Goal: Information Seeking & Learning: Learn about a topic

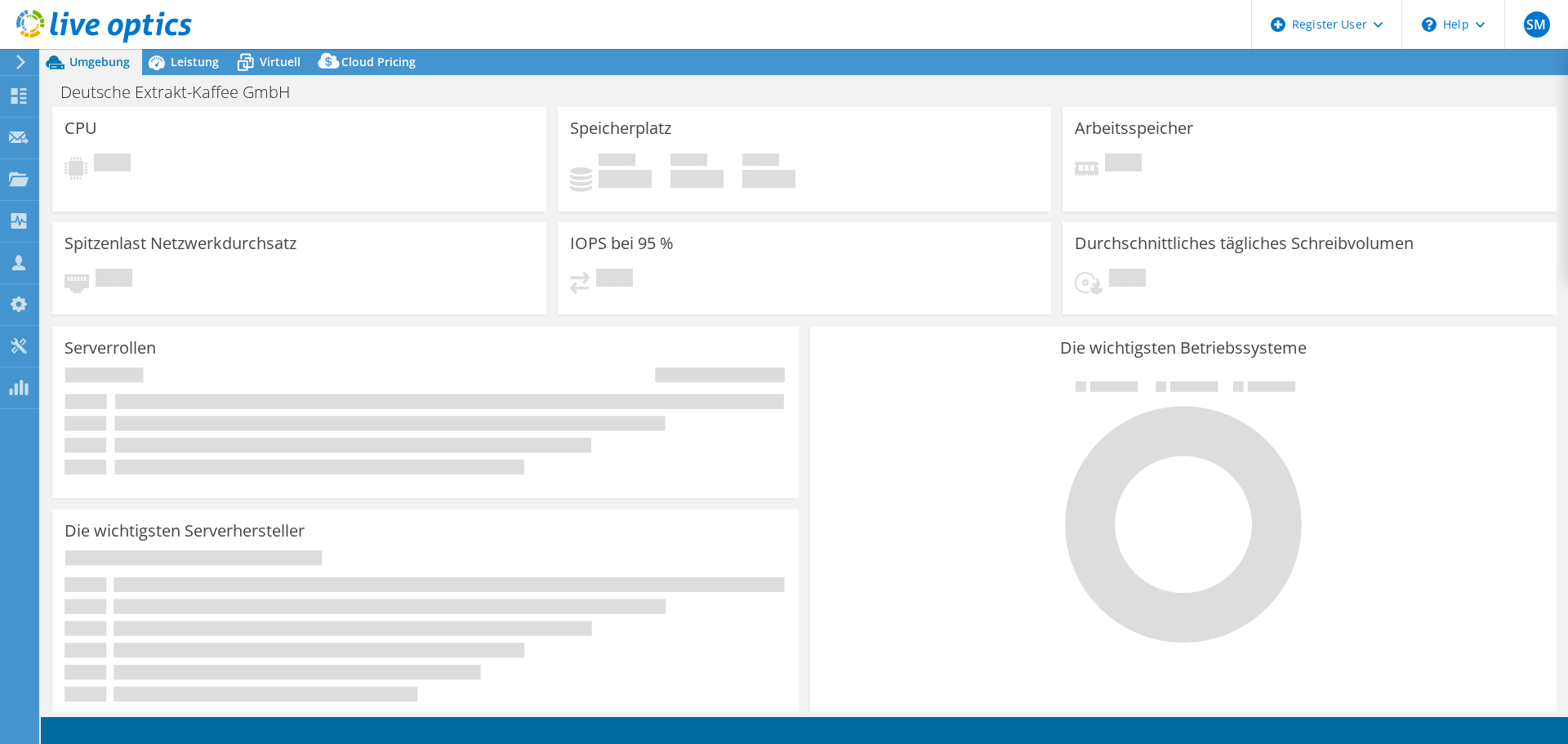
select select "USD"
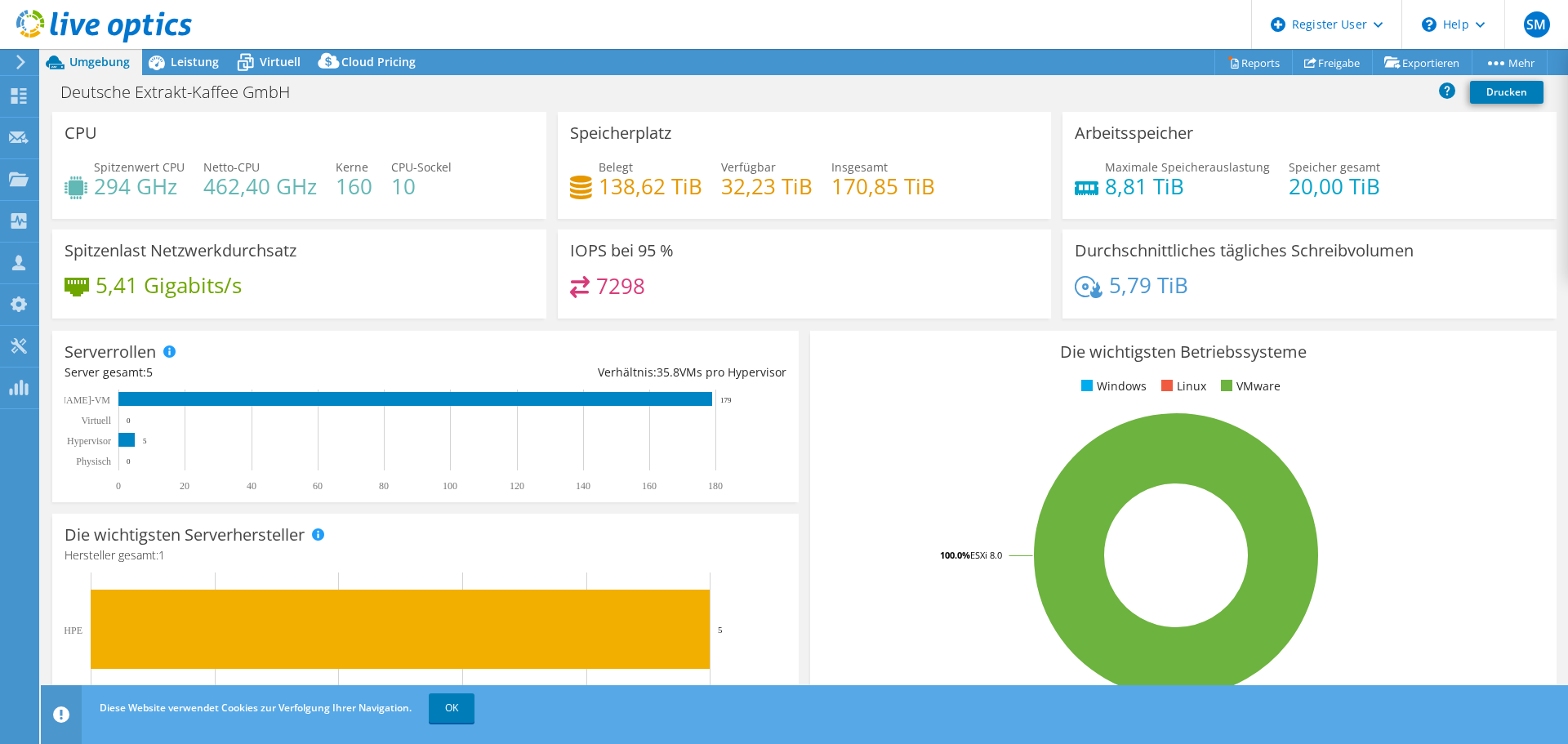
click at [177, 48] on div at bounding box center [96, 28] width 192 height 55
drag, startPoint x: 186, startPoint y: 64, endPoint x: 190, endPoint y: 99, distance: 35.2
click at [187, 63] on span "Leistung" at bounding box center [195, 62] width 48 height 16
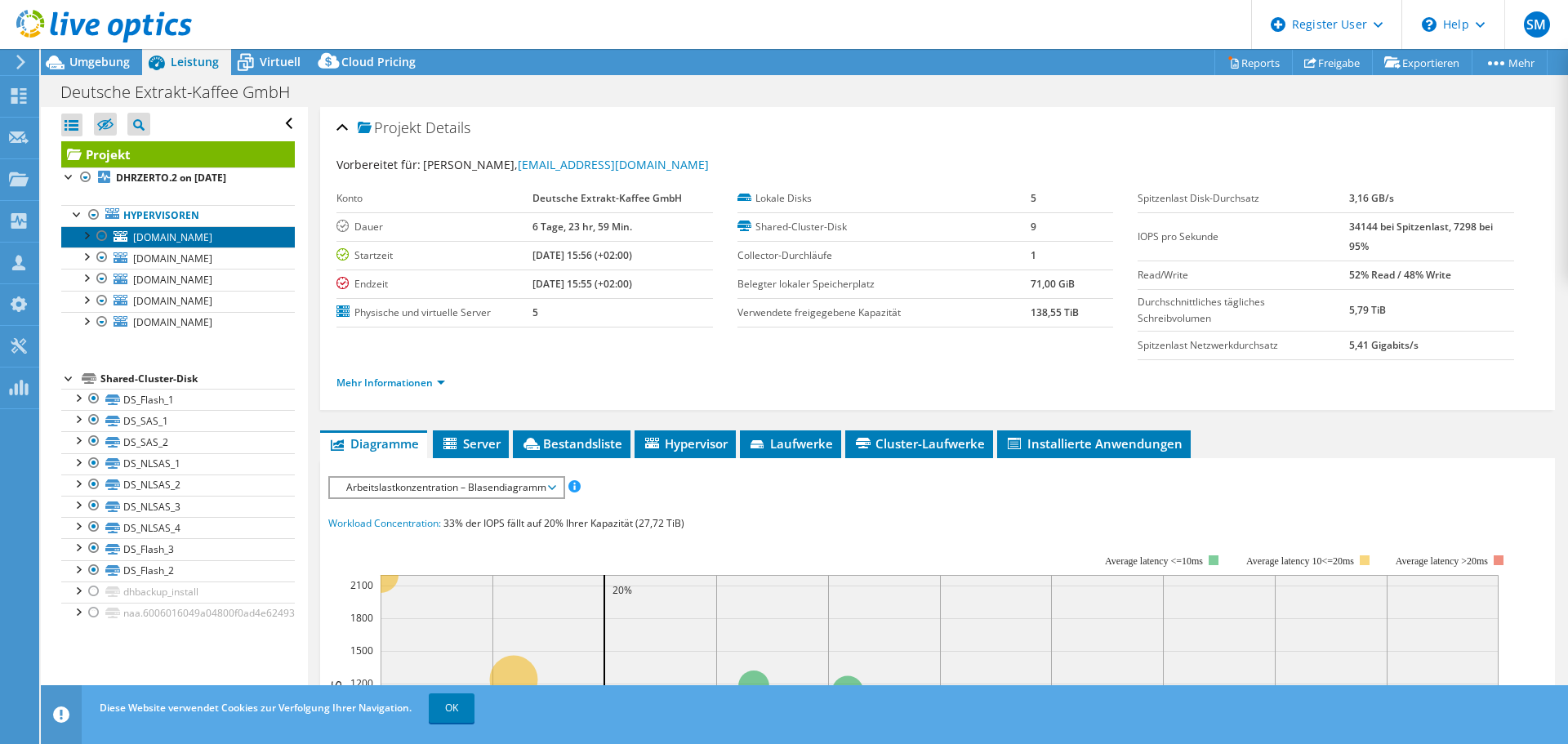
click at [209, 238] on span "[DOMAIN_NAME]" at bounding box center [173, 237] width 79 height 14
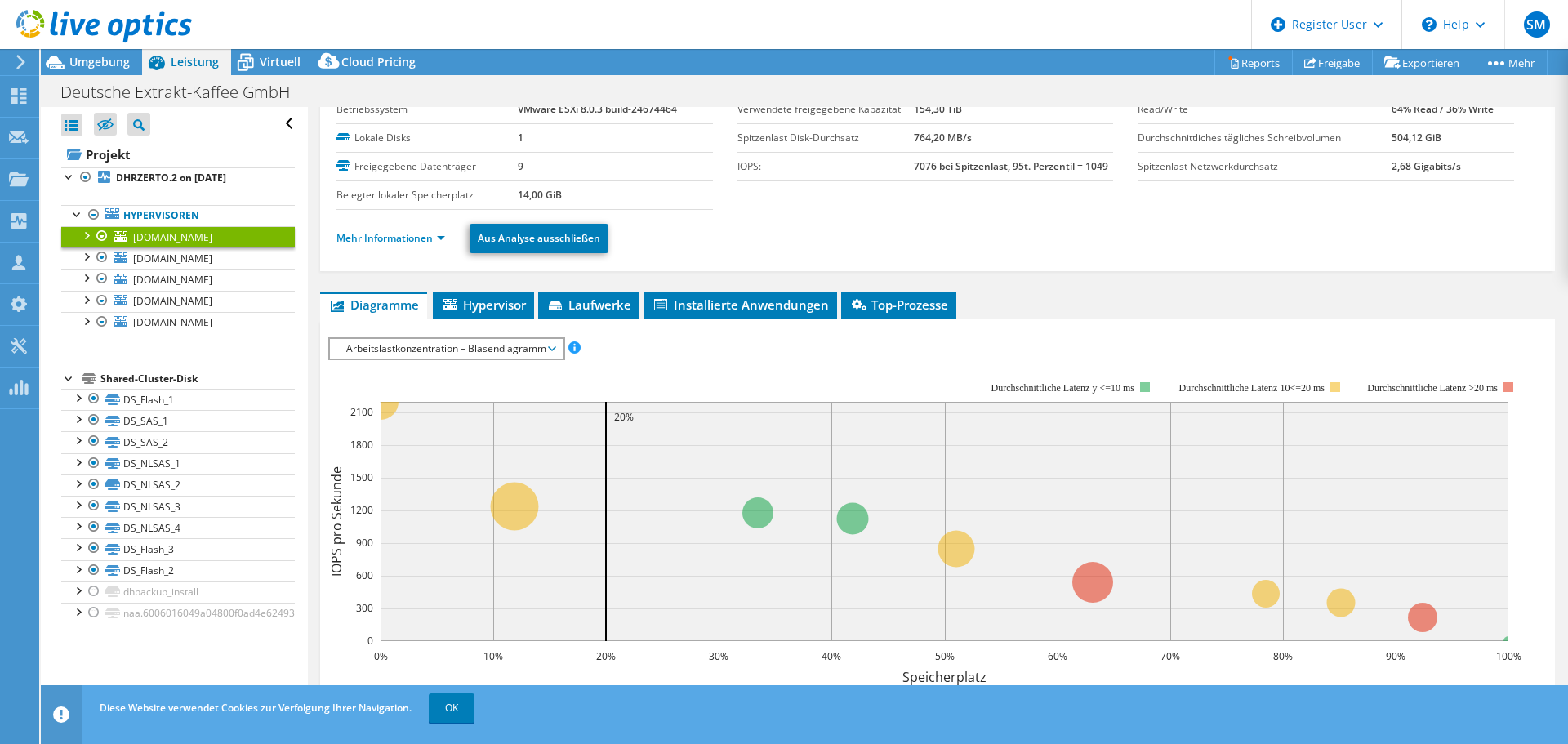
scroll to position [108, 0]
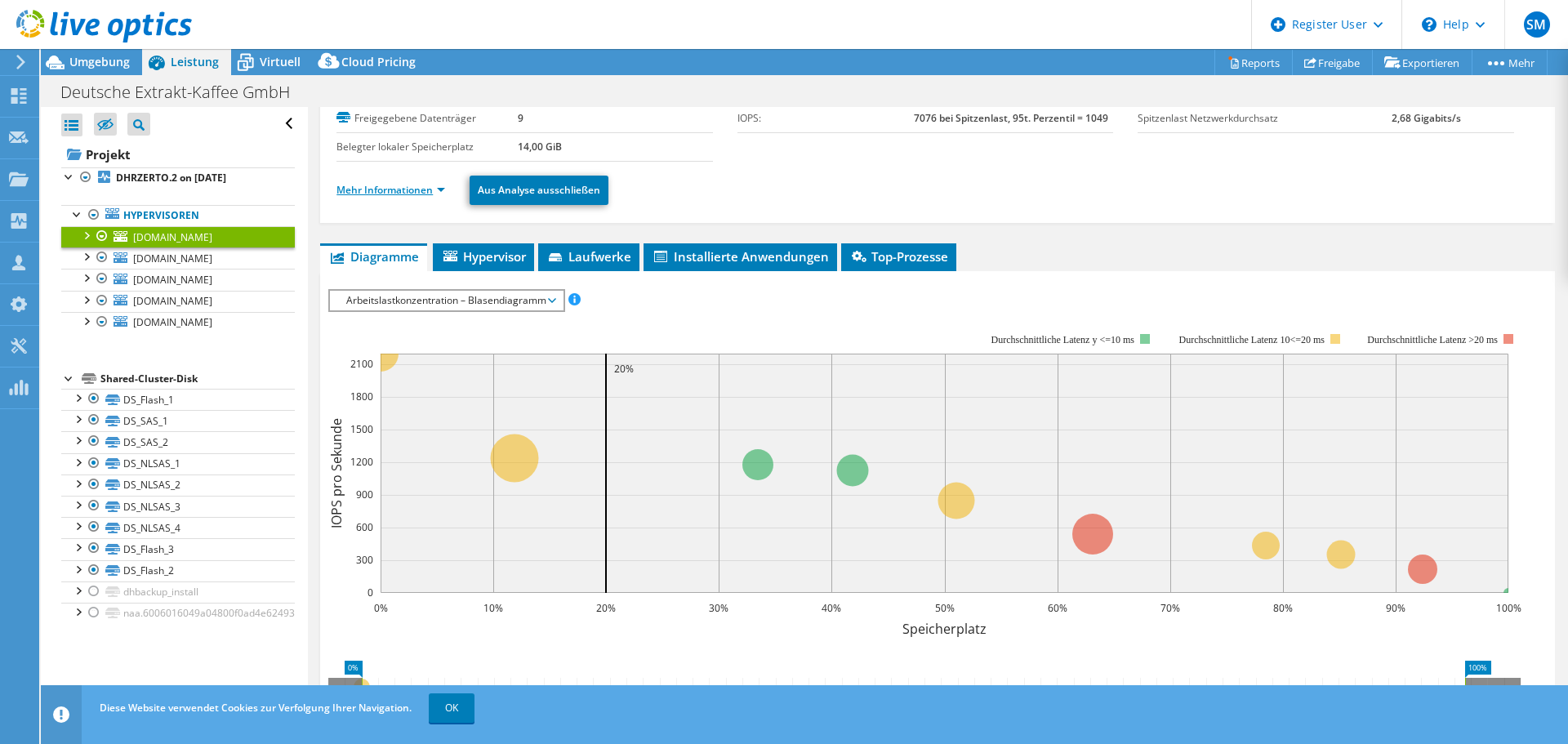
click at [397, 187] on link "Mehr Informationen" at bounding box center [391, 189] width 108 height 14
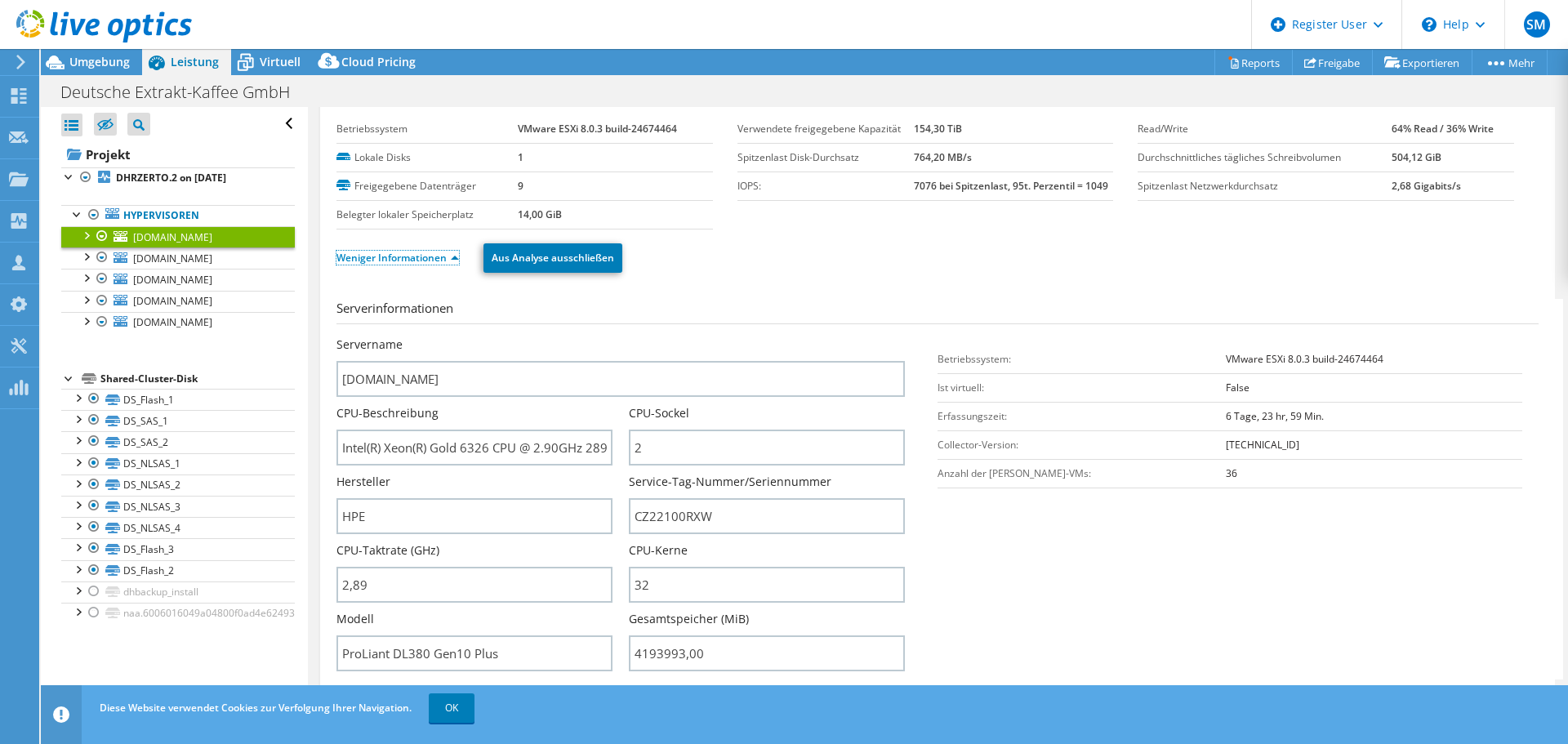
scroll to position [0, 0]
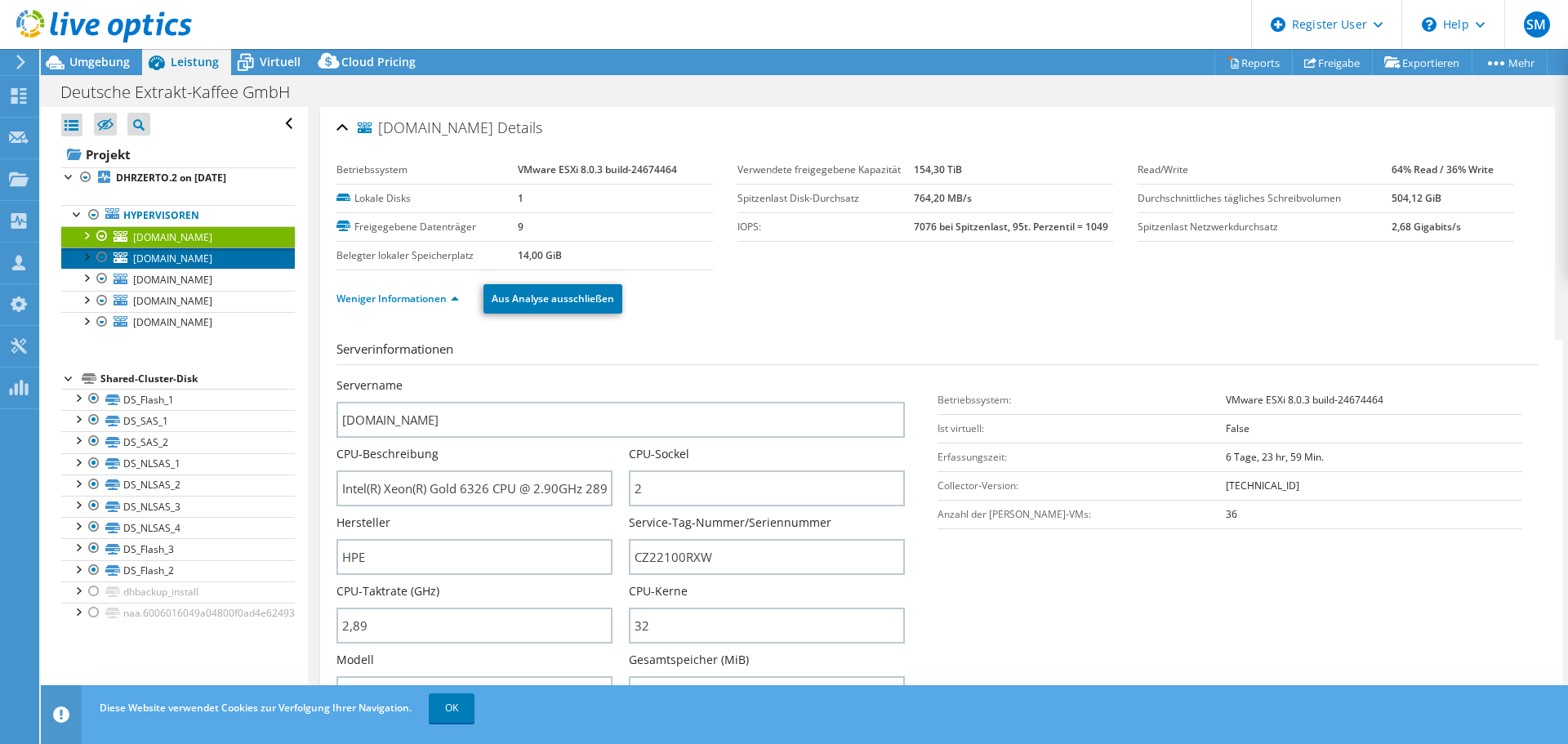
click at [199, 253] on span "[DOMAIN_NAME]" at bounding box center [173, 258] width 79 height 14
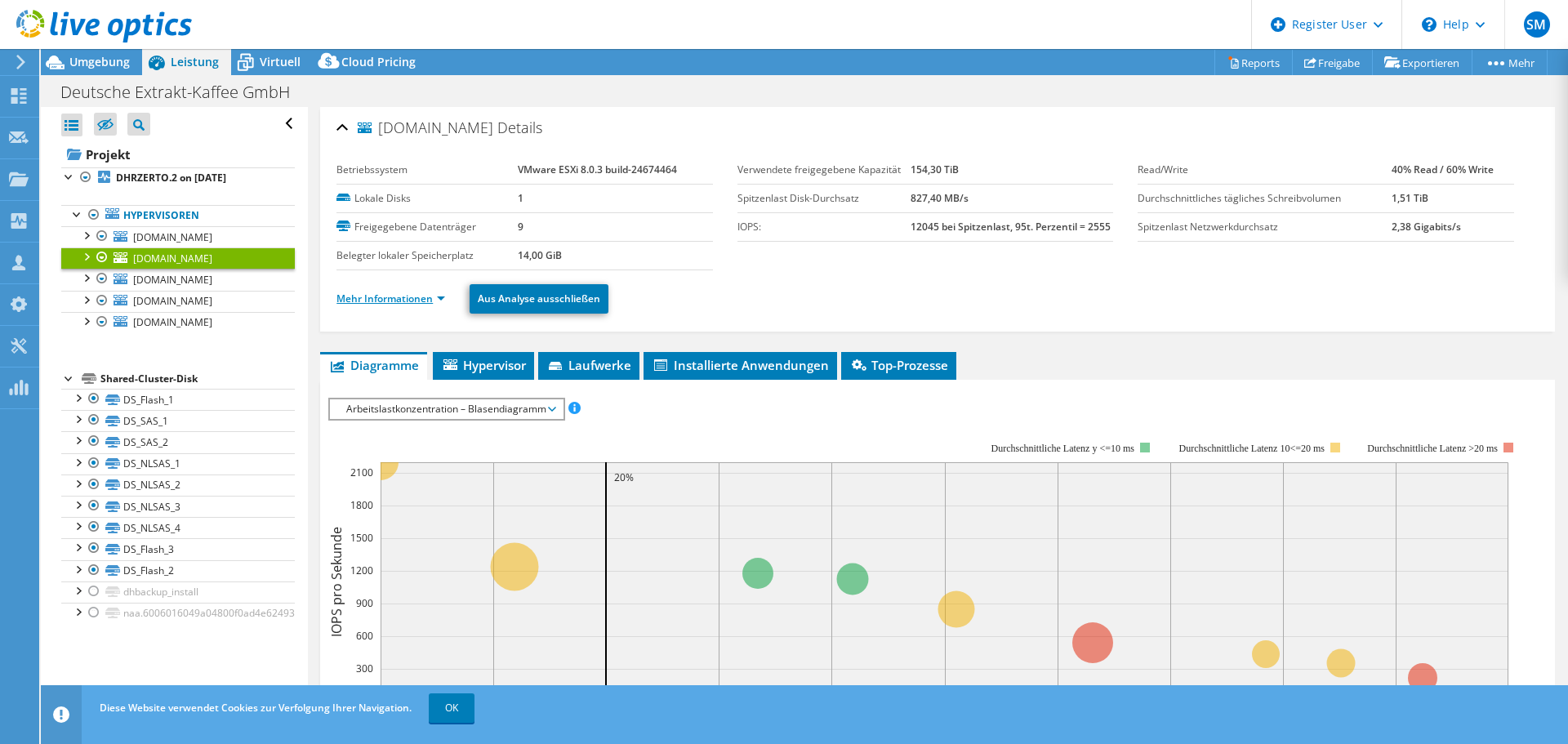
click at [399, 293] on link "Mehr Informationen" at bounding box center [391, 298] width 108 height 14
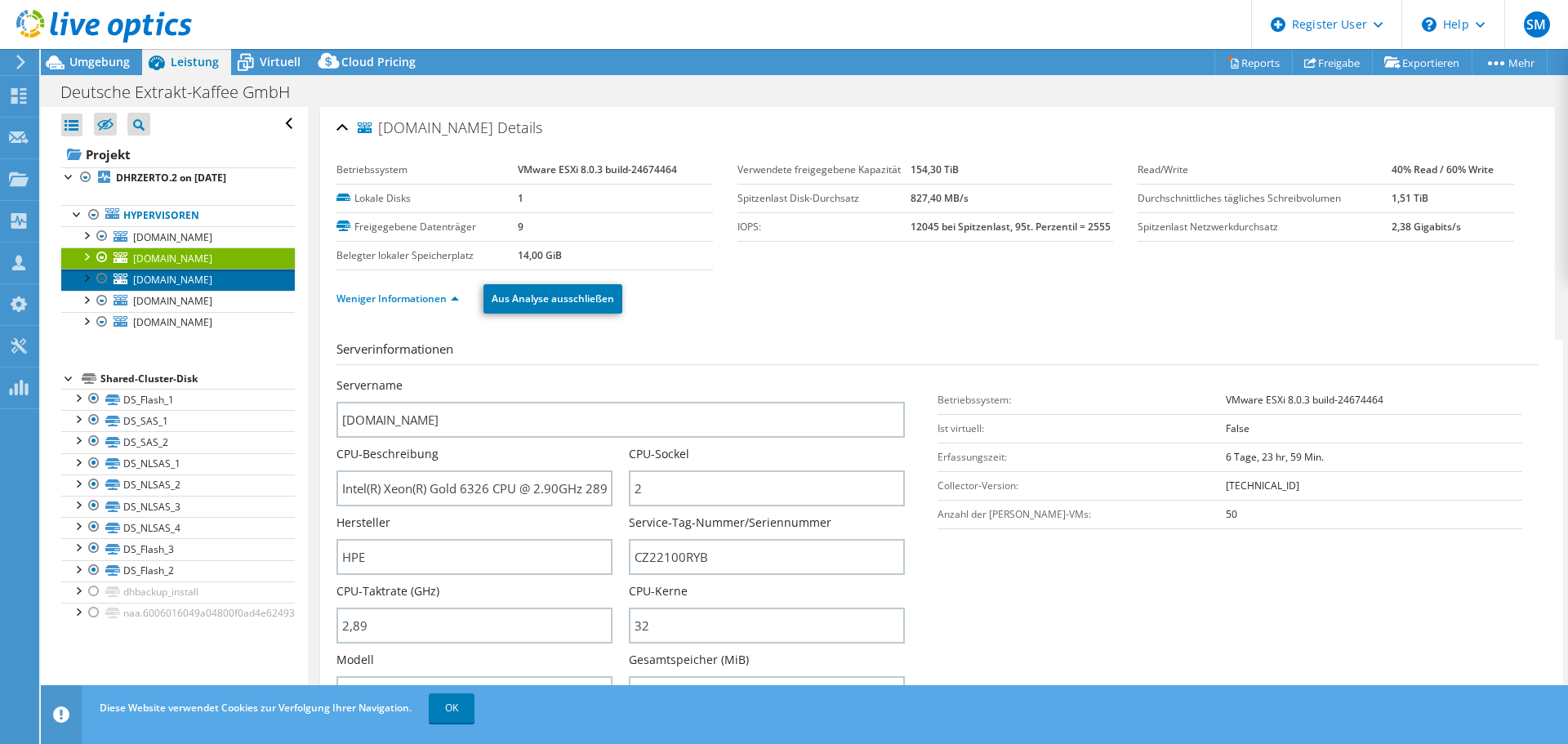
click at [174, 287] on span "[DOMAIN_NAME]" at bounding box center [173, 279] width 79 height 14
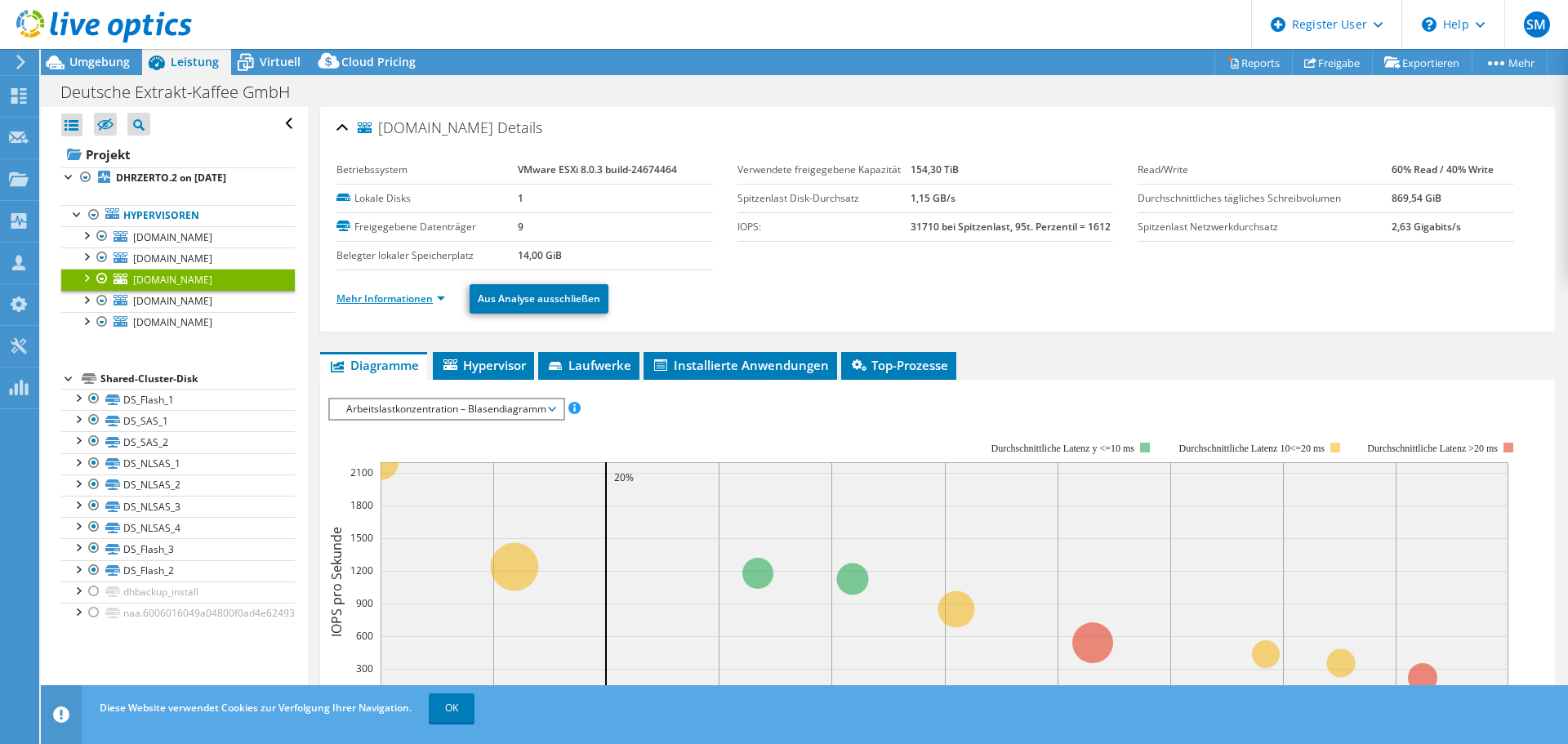
click at [380, 299] on link "Mehr Informationen" at bounding box center [391, 298] width 108 height 14
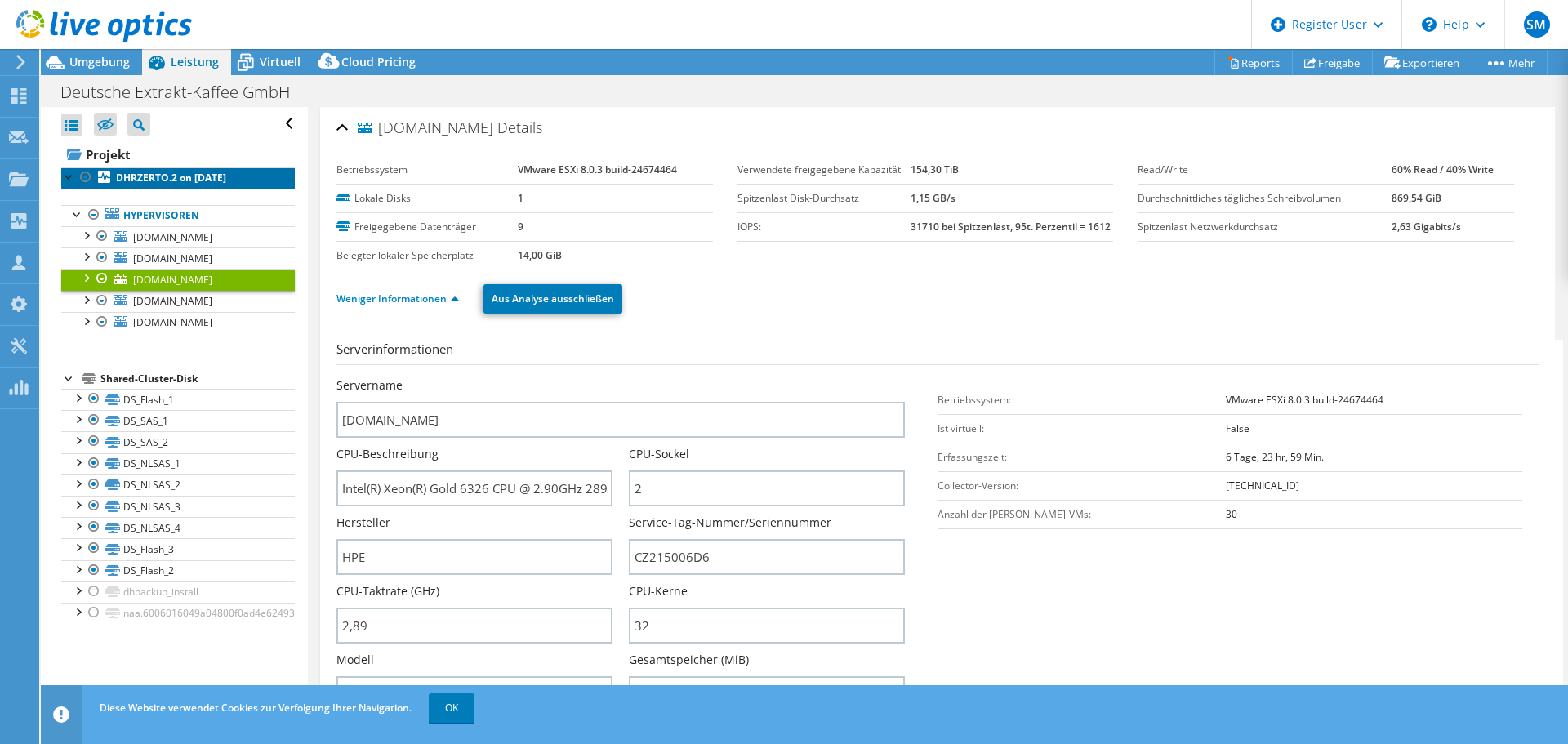
click at [139, 179] on b "DHRZERTO.2 on [DATE]" at bounding box center [171, 177] width 110 height 14
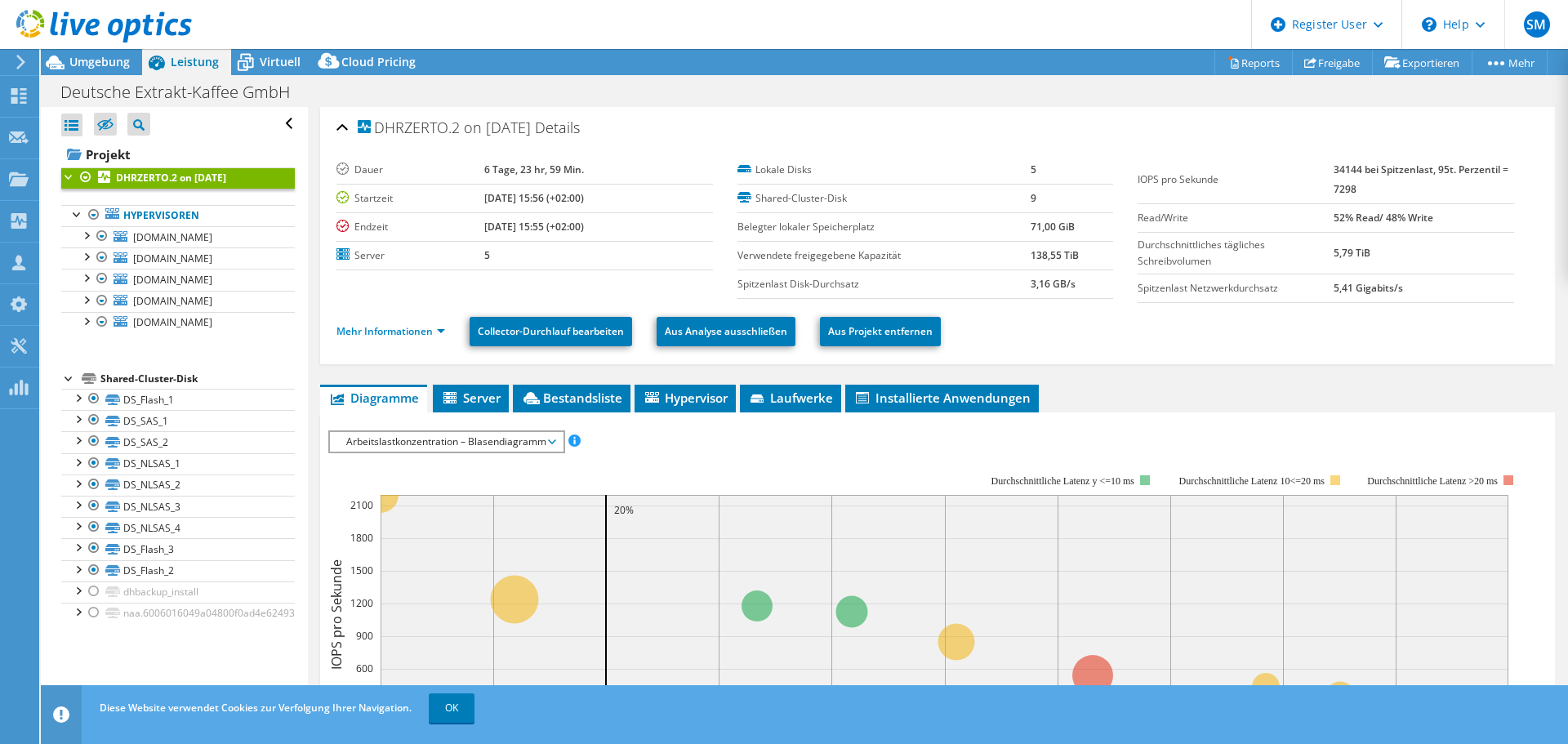
click at [404, 320] on ul "Mehr Informationen Collector-Durchlauf bearbeiten Aus Analyse ausschließen Aus …" at bounding box center [937, 329] width 1202 height 33
click at [392, 326] on link "Mehr Informationen" at bounding box center [391, 331] width 108 height 14
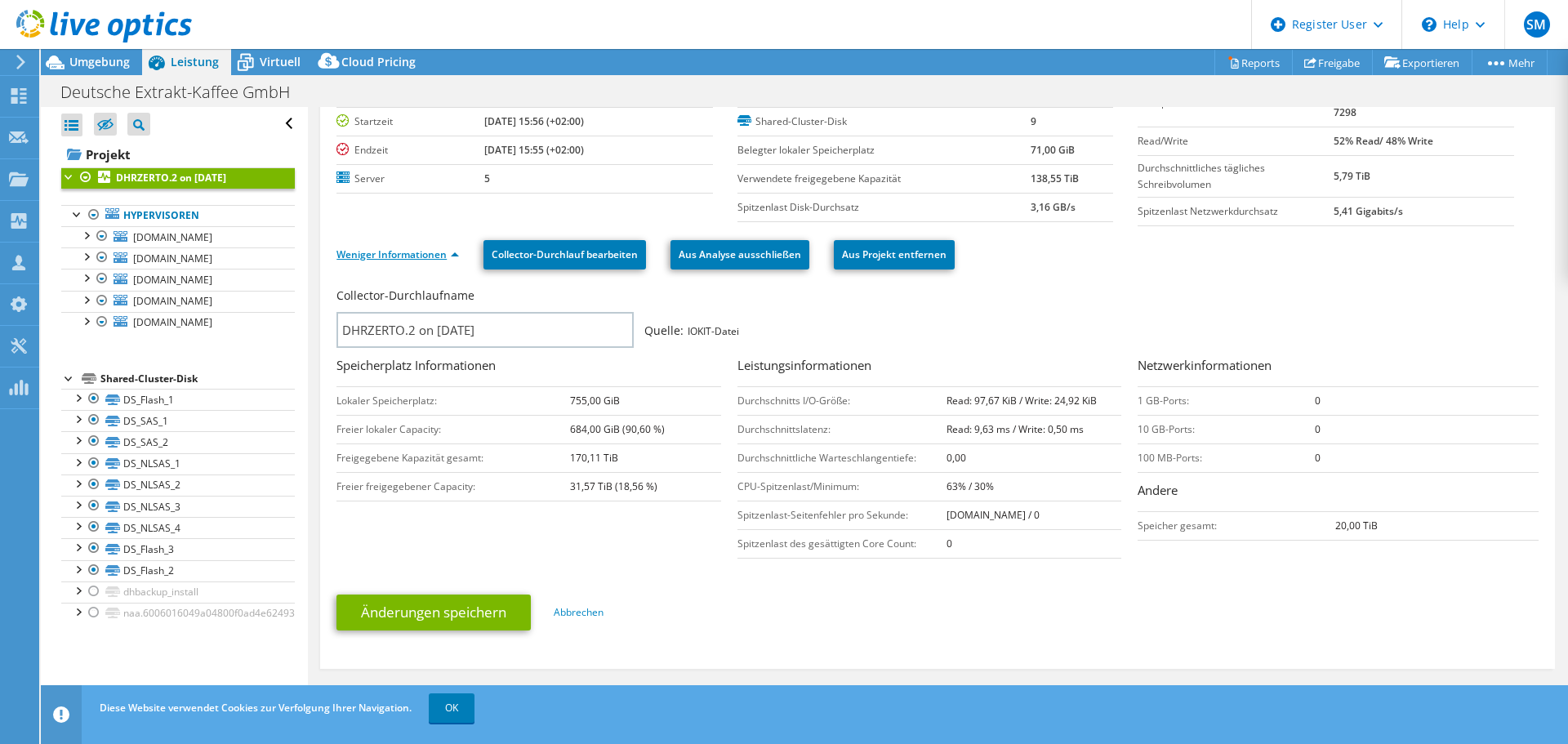
scroll to position [108, 0]
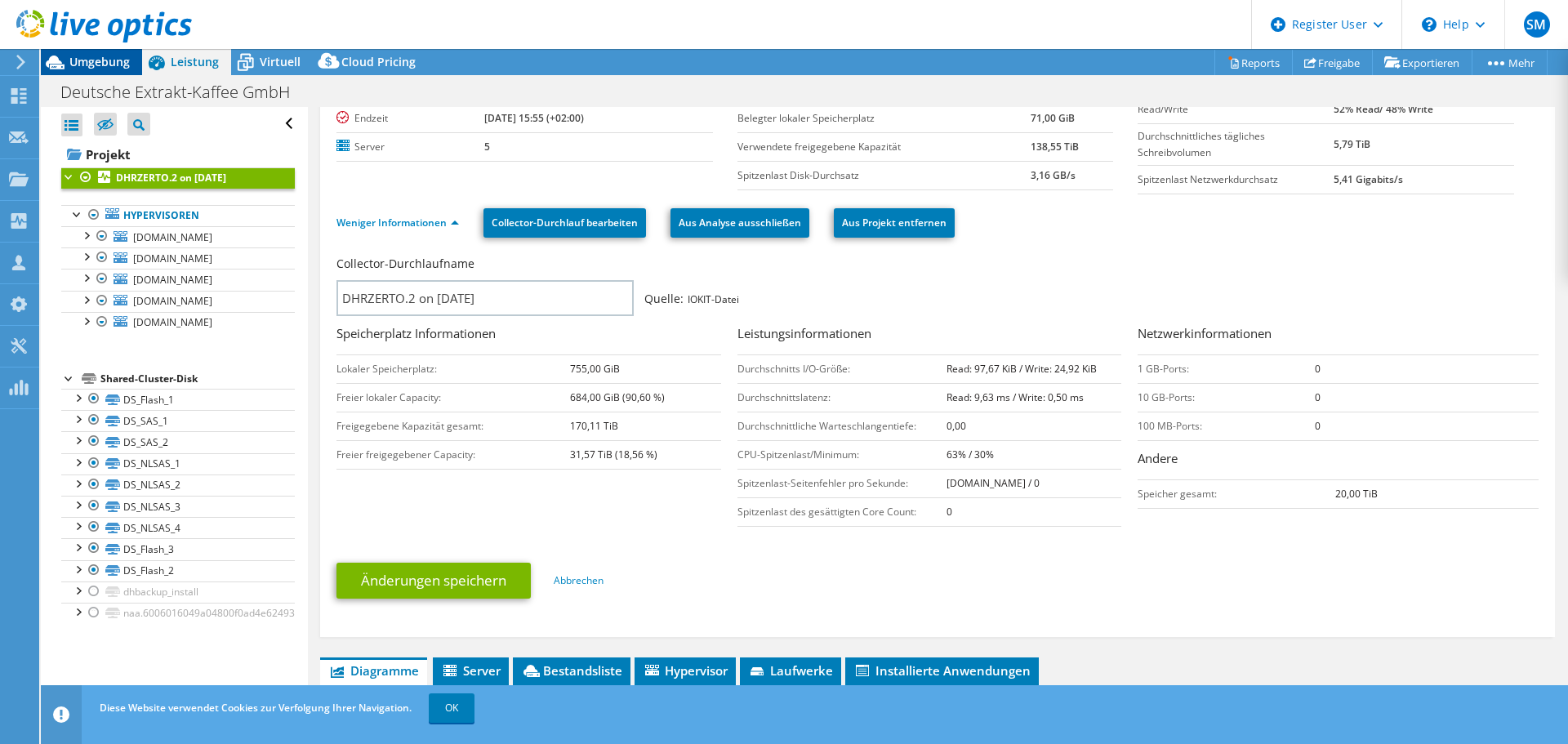
click at [110, 62] on span "Umgebung" at bounding box center [100, 62] width 61 height 16
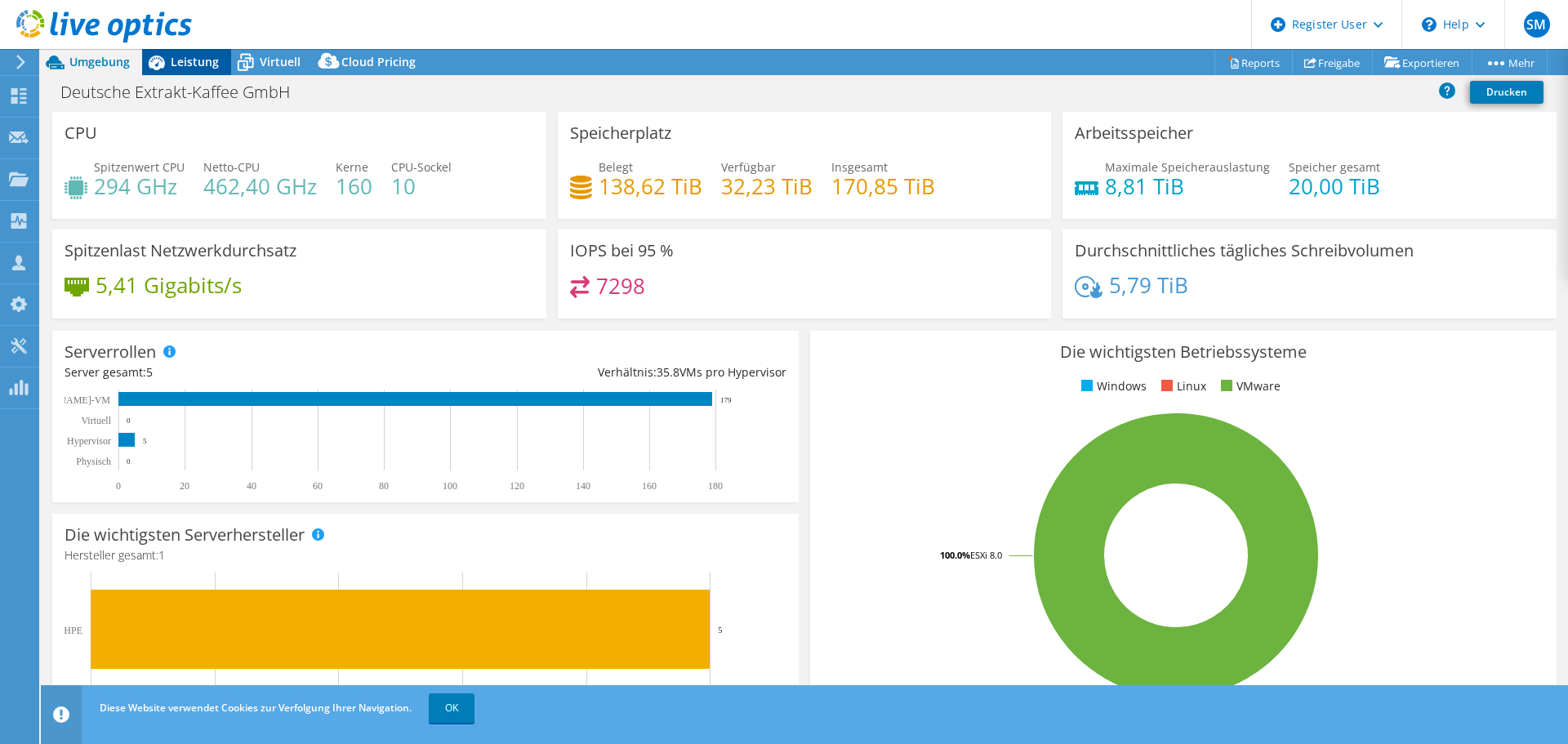
click at [168, 65] on icon at bounding box center [156, 62] width 28 height 28
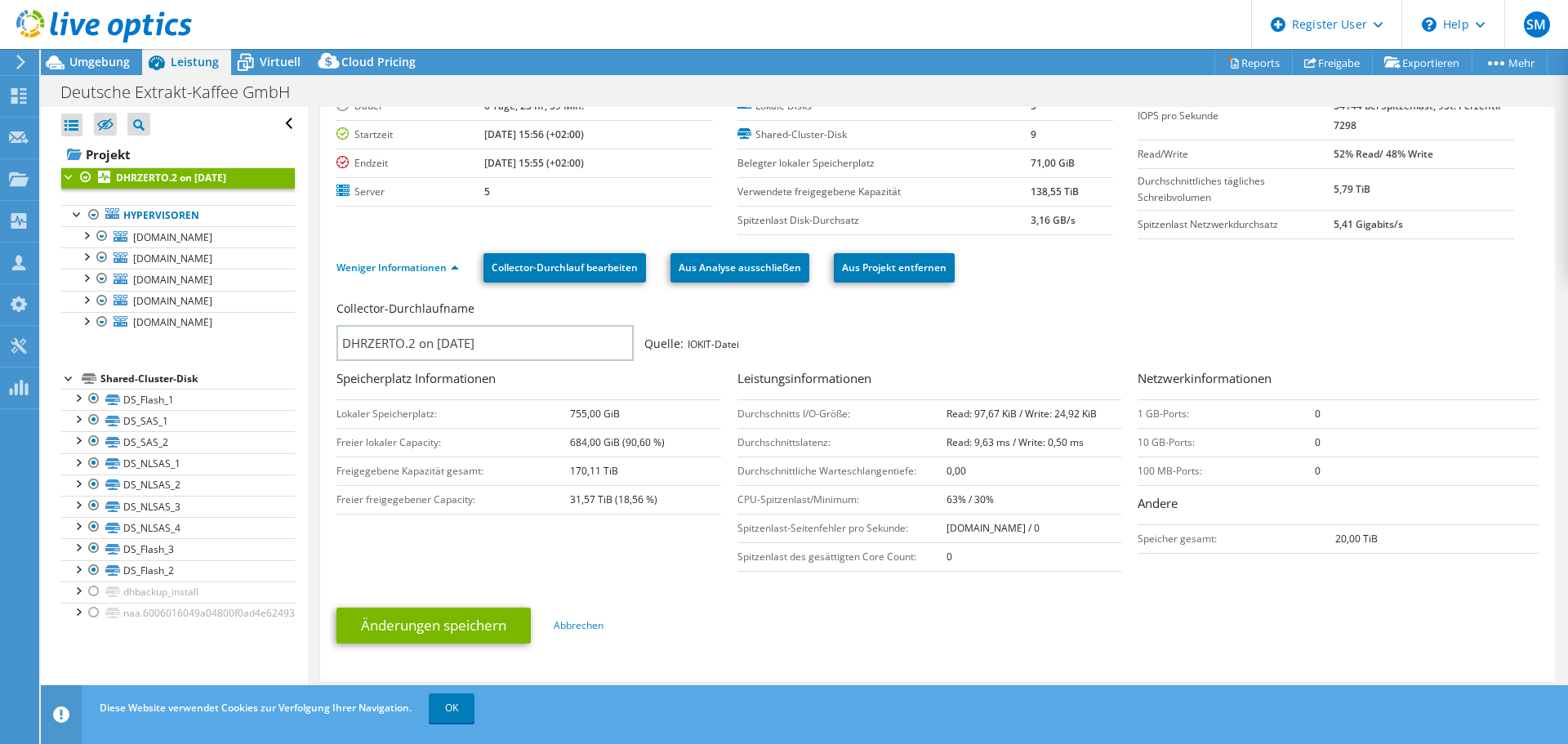
scroll to position [0, 0]
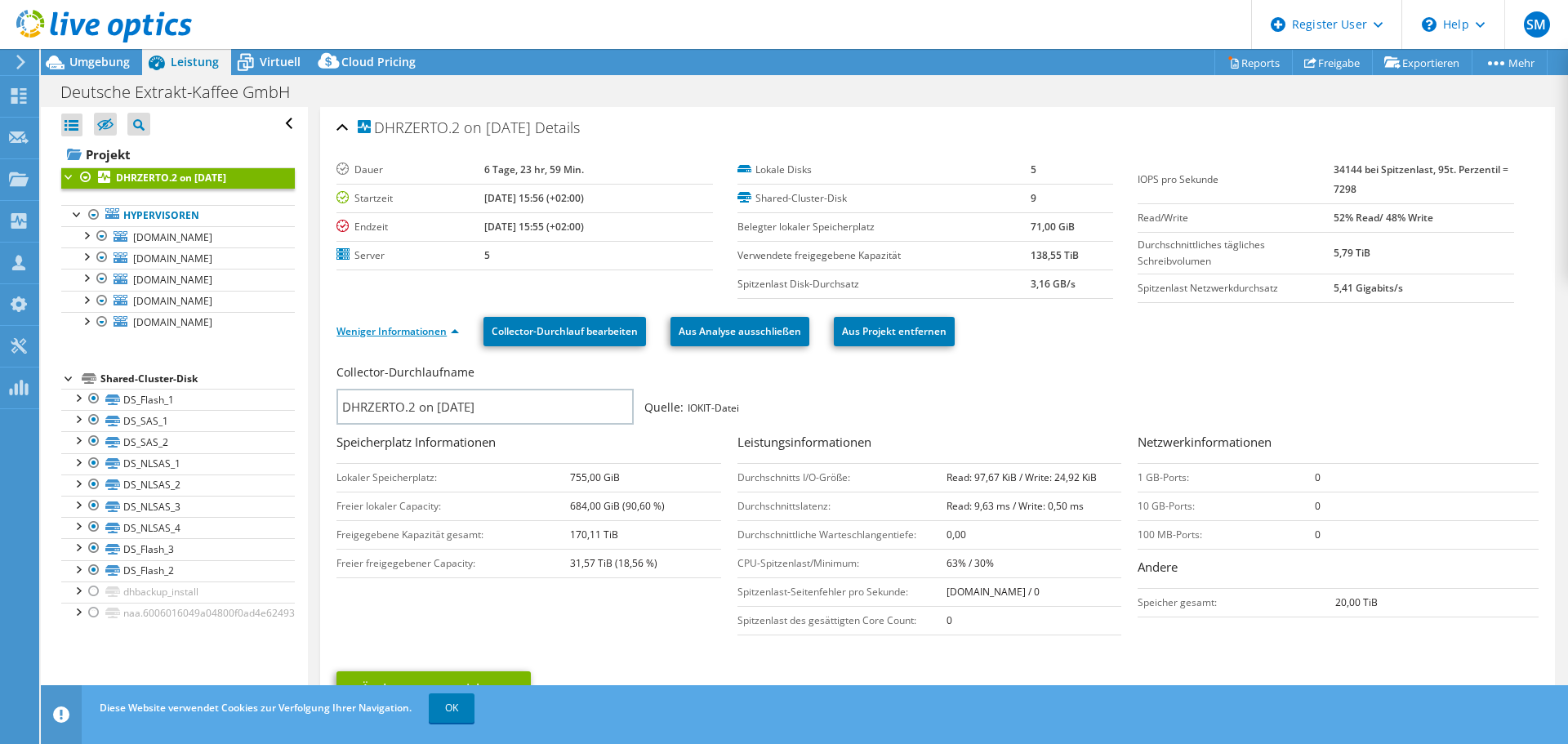
click at [444, 327] on link "Weniger Informationen" at bounding box center [397, 331] width 122 height 14
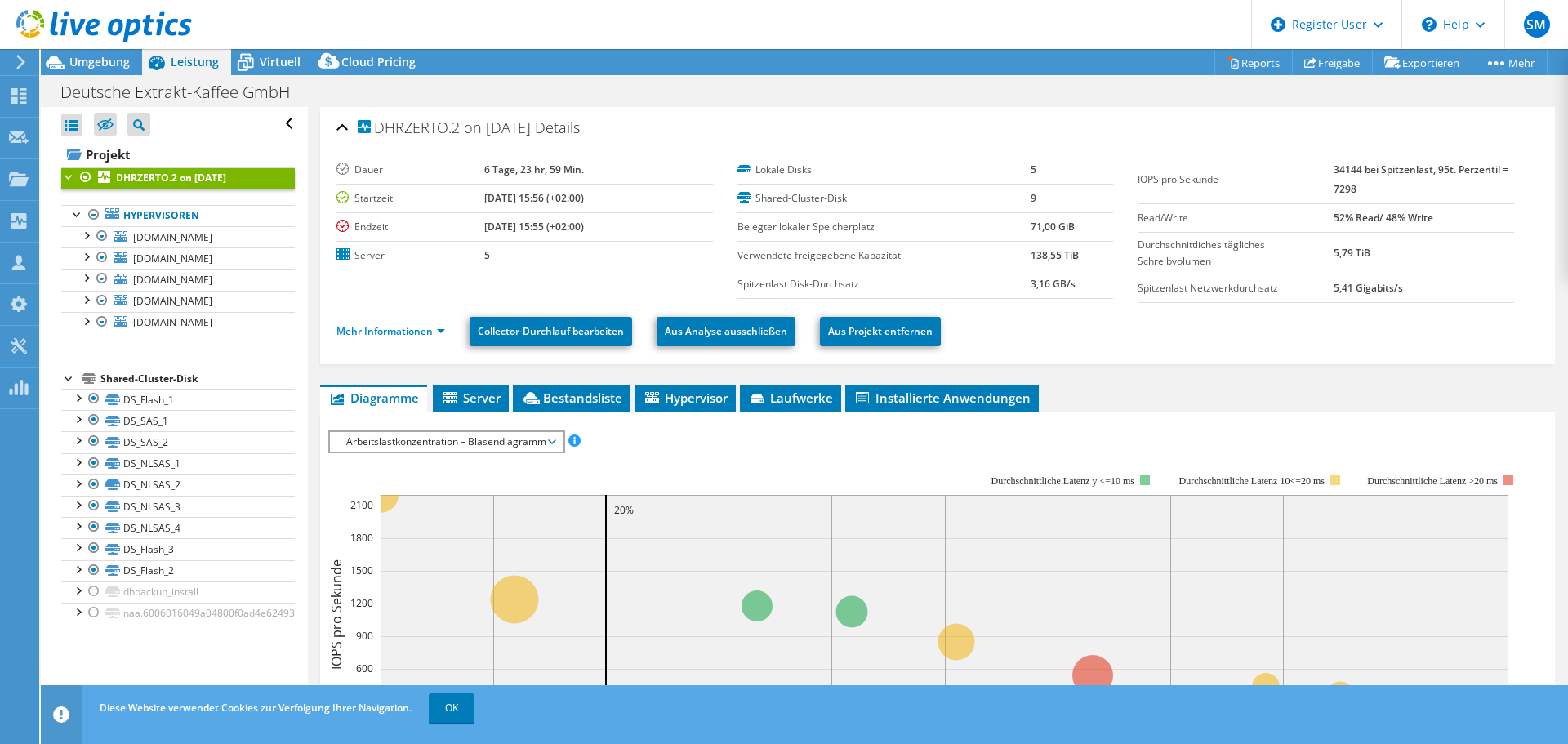
click at [416, 444] on span "Arbeitslastkonzentration – Blasendiagramm" at bounding box center [446, 441] width 216 height 19
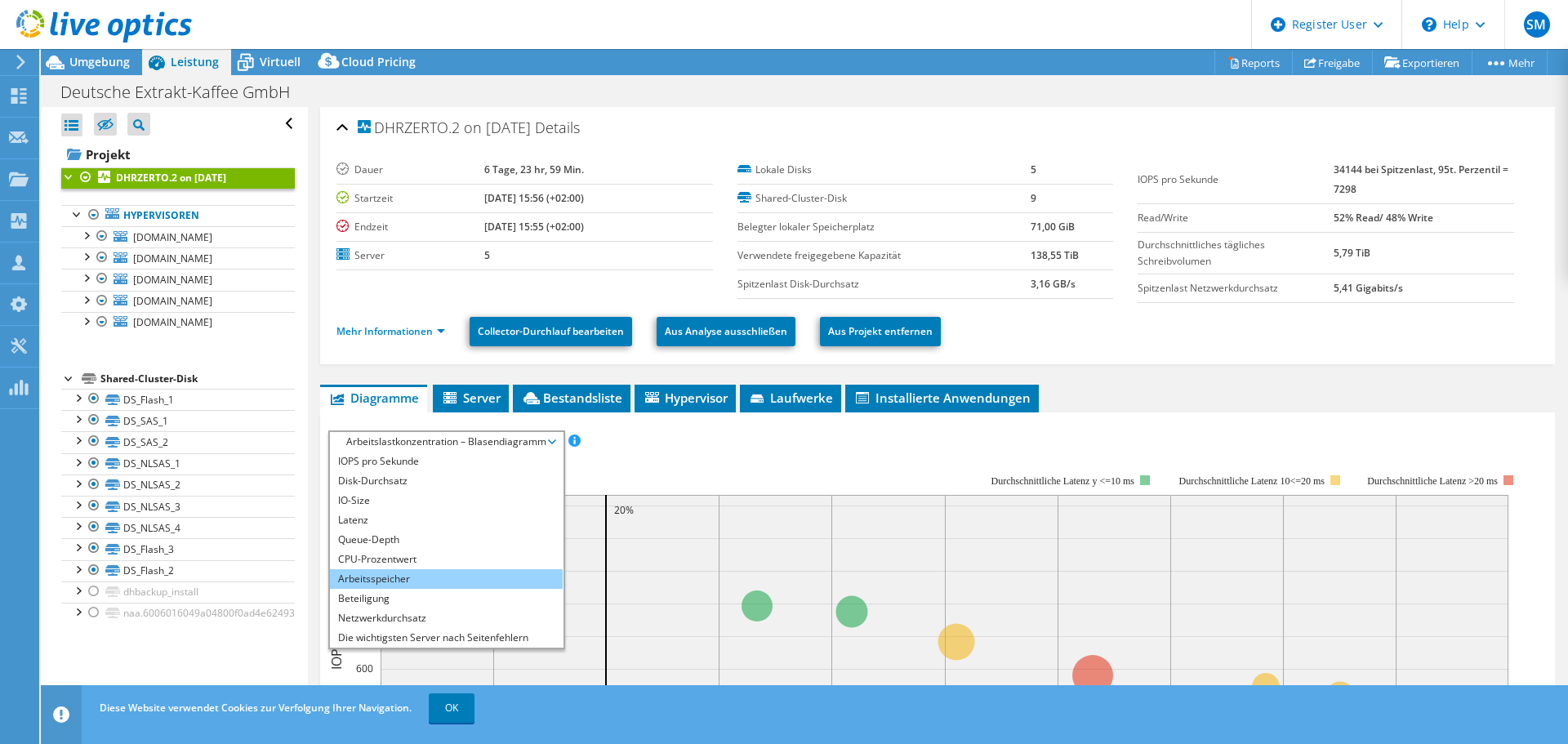
click at [374, 581] on li "Arbeitsspeicher" at bounding box center [446, 578] width 233 height 19
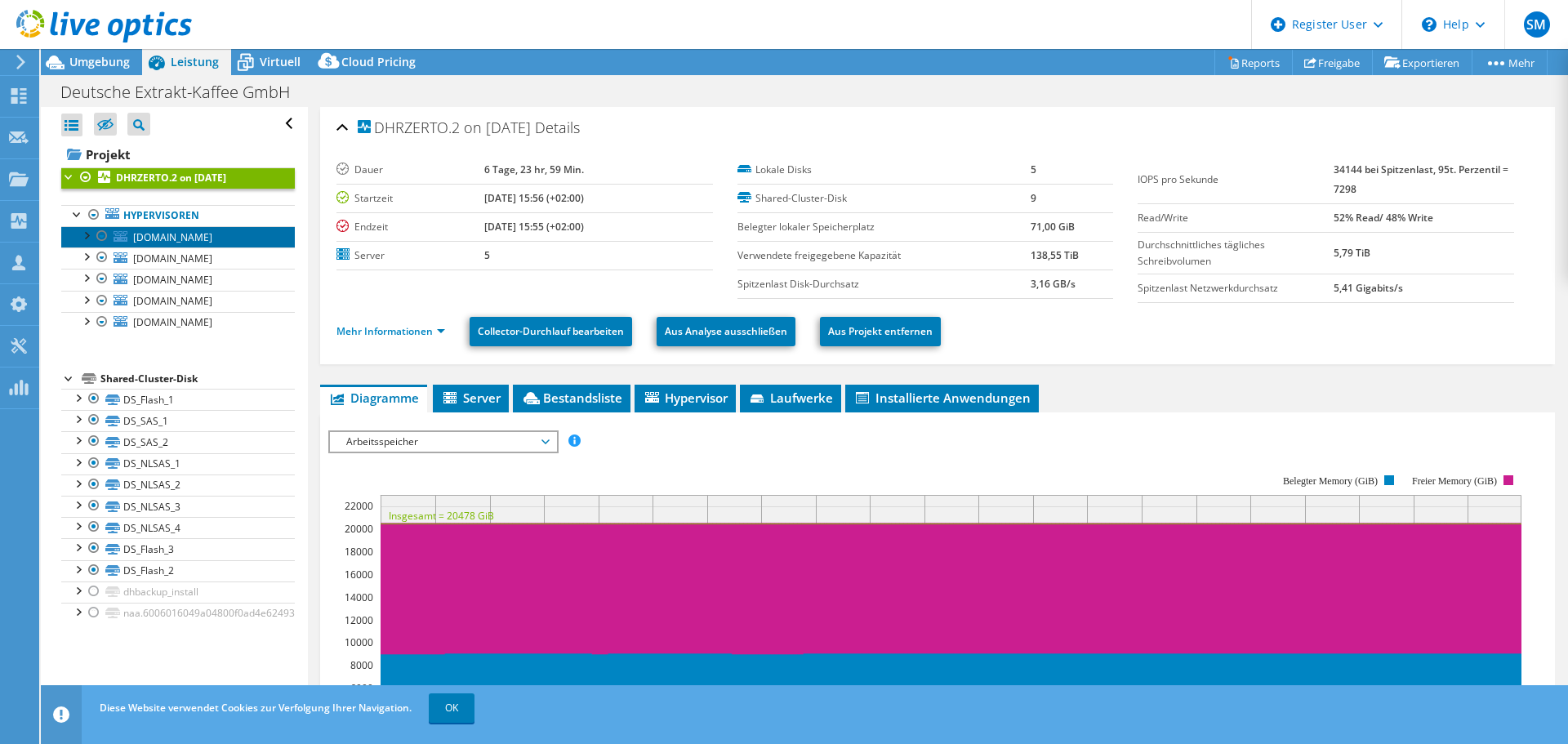
drag, startPoint x: 179, startPoint y: 231, endPoint x: 189, endPoint y: 241, distance: 14.1
click at [179, 231] on span "[DOMAIN_NAME]" at bounding box center [173, 237] width 79 height 14
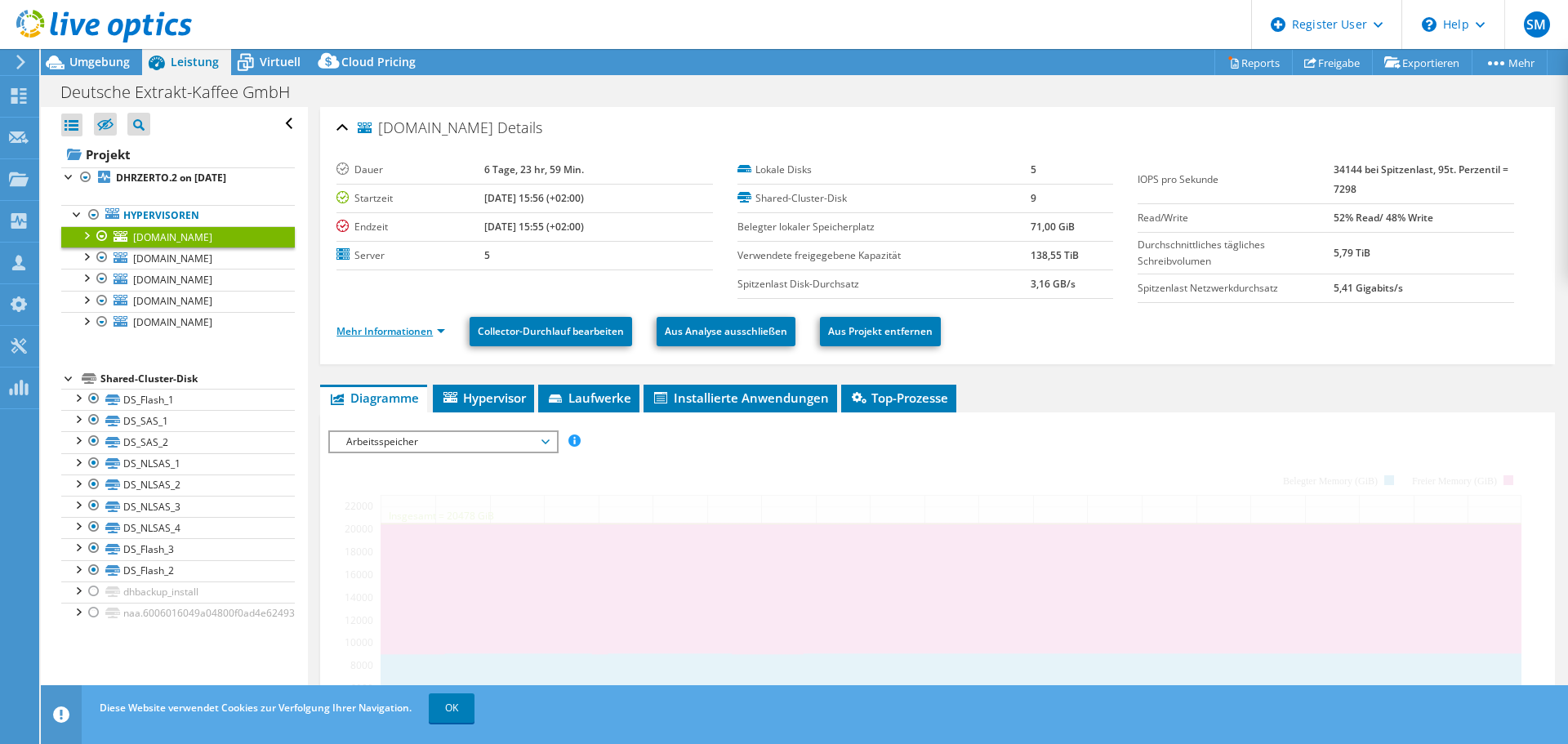
click at [413, 337] on link "Mehr Informationen" at bounding box center [391, 331] width 108 height 14
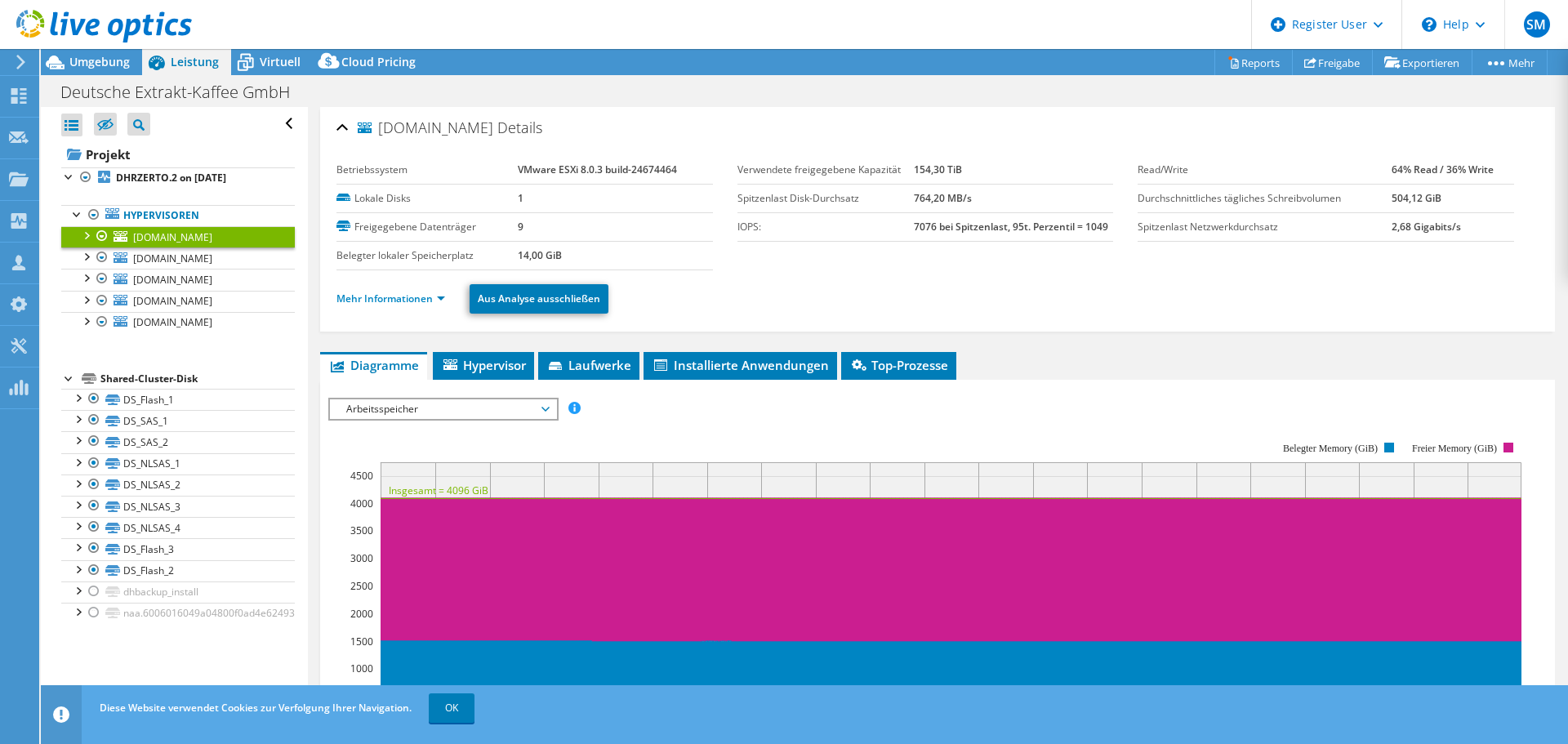
click at [409, 328] on div "[DOMAIN_NAME] Details Betriebssystem VMware ESXi 8.0.3 build-24674464 Lokale Di…" at bounding box center [937, 219] width 1235 height 224
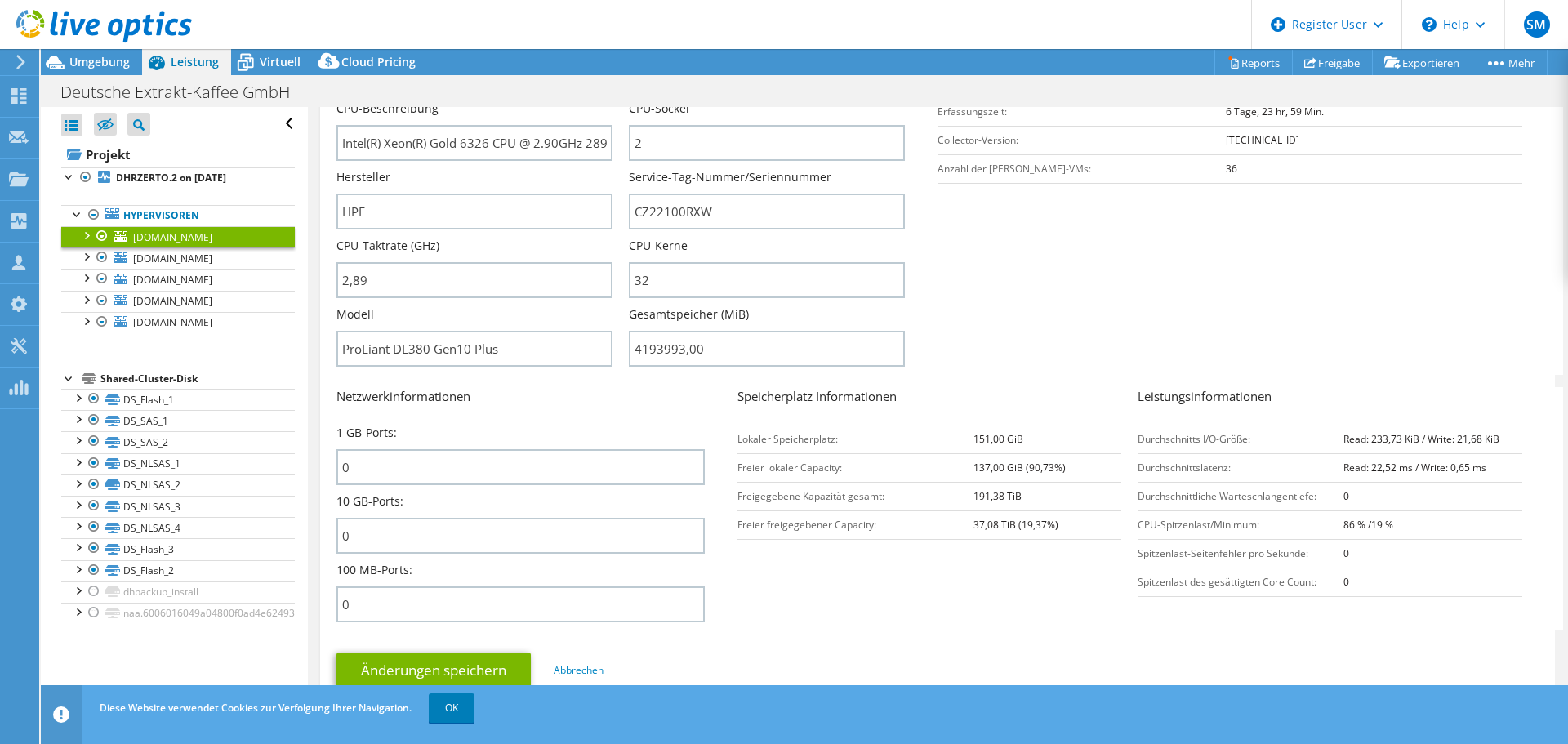
scroll to position [218, 0]
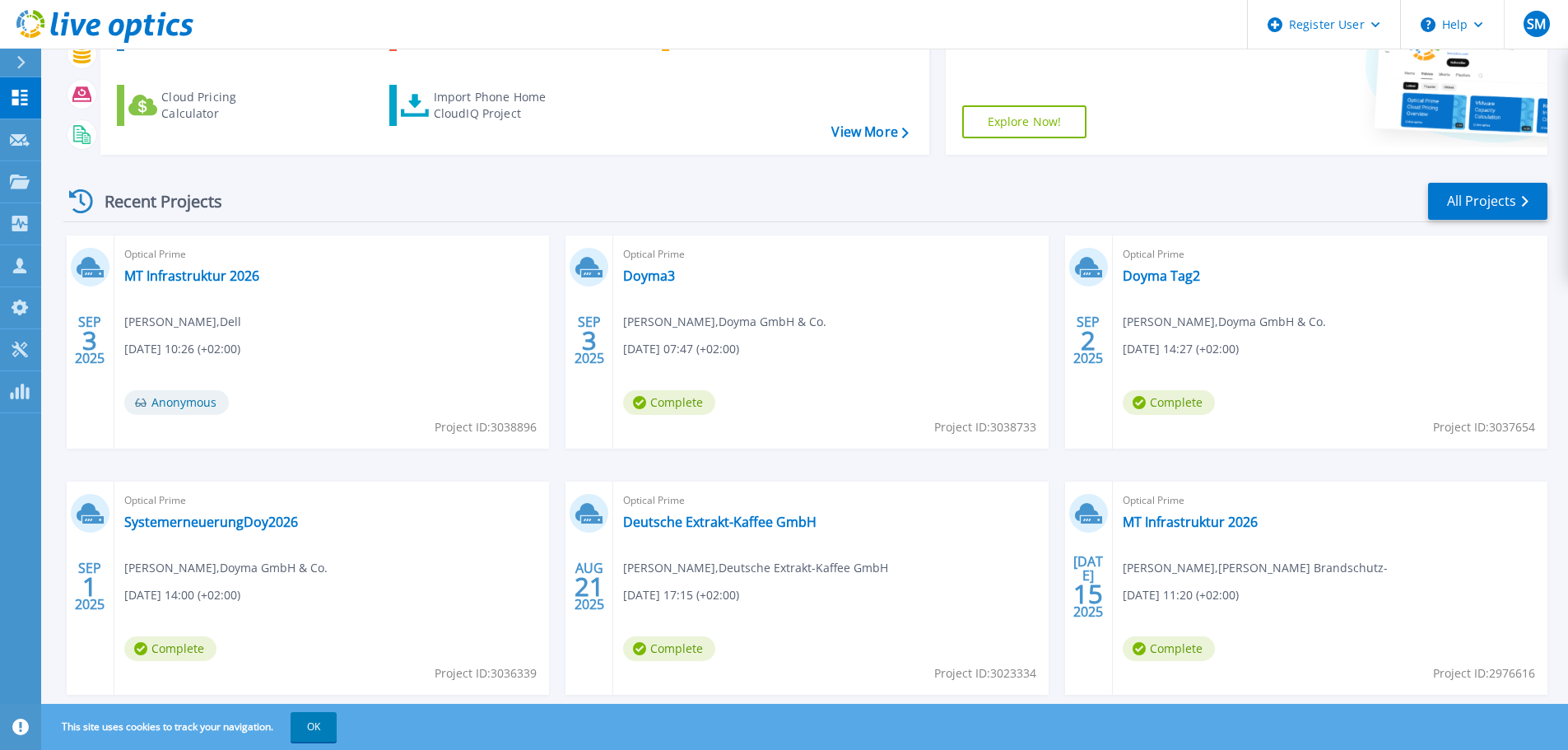
scroll to position [219, 0]
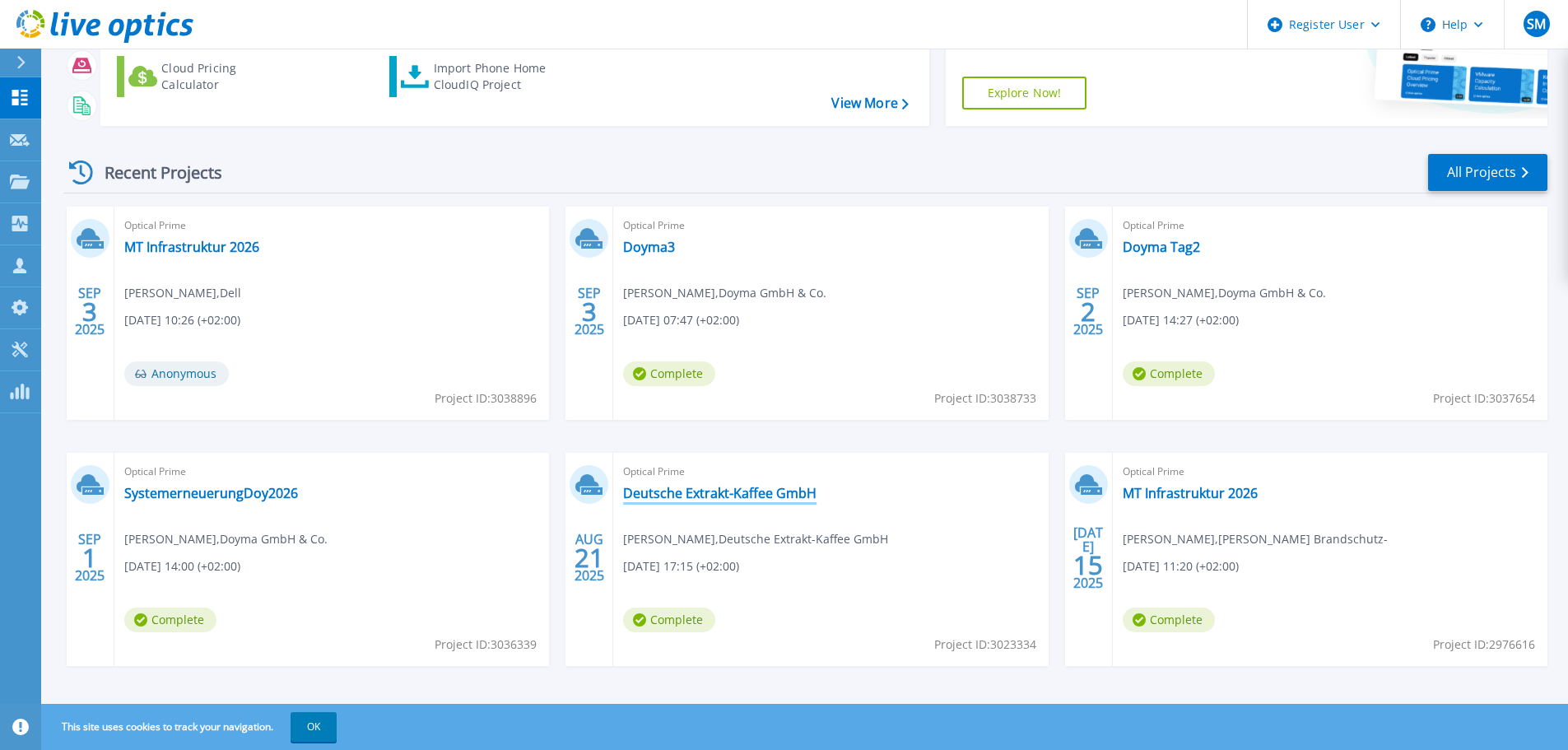
click at [688, 495] on link "Deutsche Extrakt-Kaffee GmbH" at bounding box center [720, 493] width 194 height 17
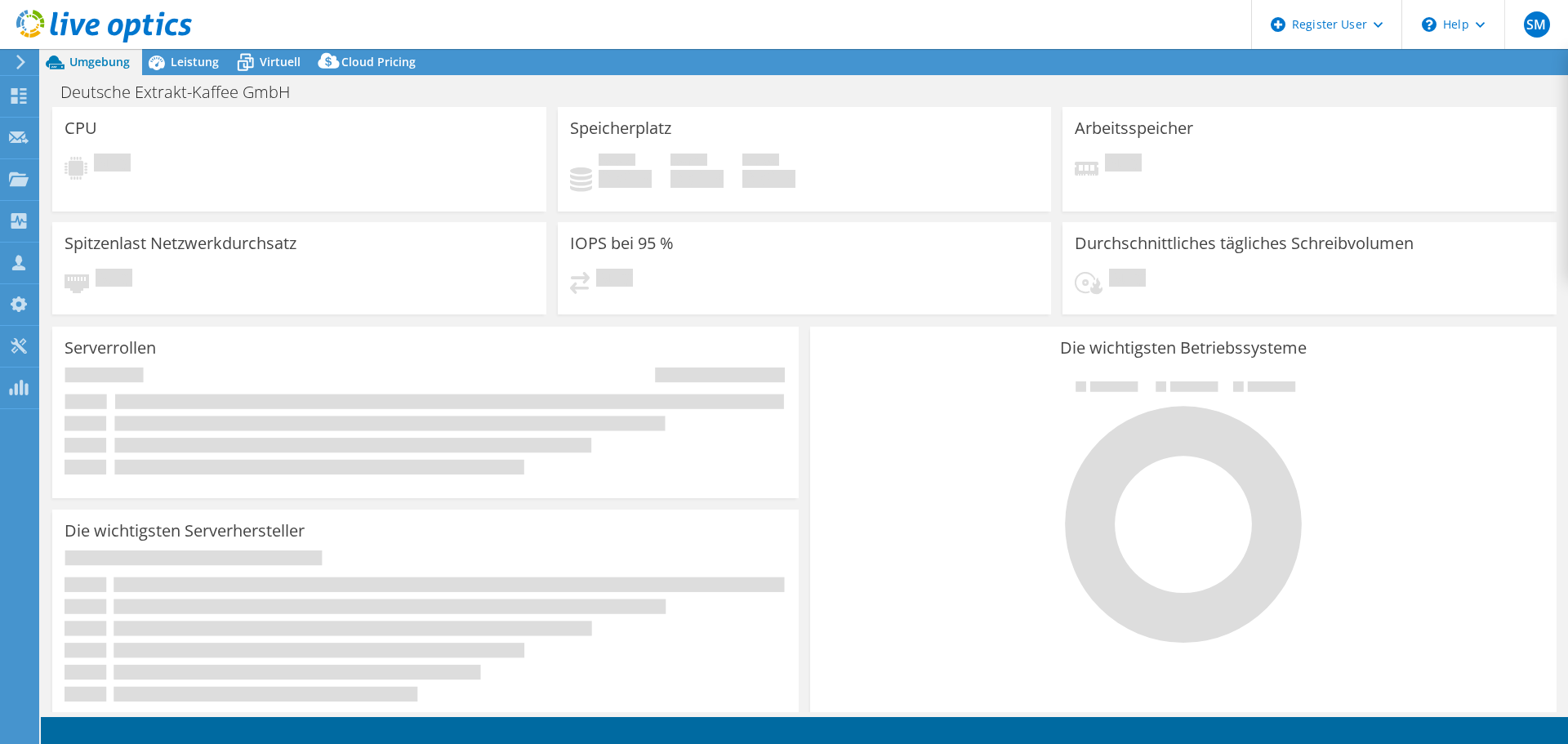
select select "USD"
